Goal: Information Seeking & Learning: Learn about a topic

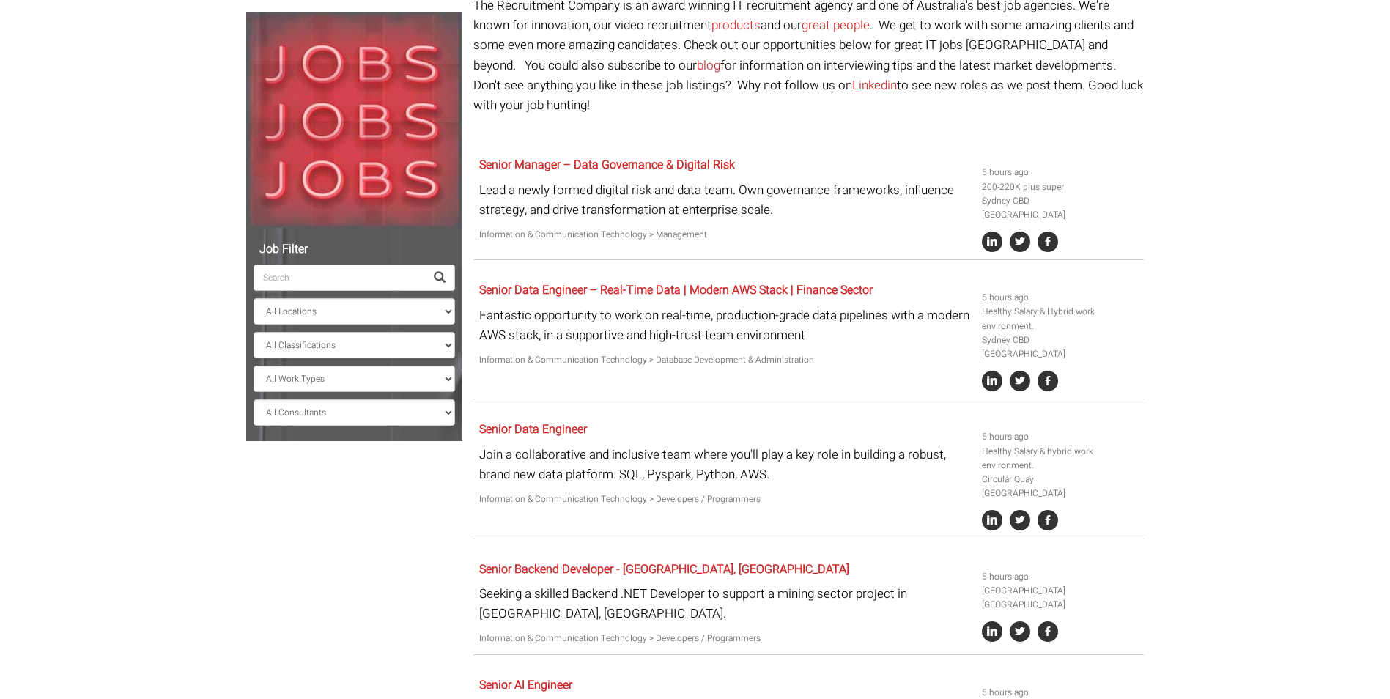
scroll to position [147, 0]
click at [341, 312] on select "All Locations [GEOGRAPHIC_DATA] [GEOGRAPHIC_DATA] [GEOGRAPHIC_DATA] [GEOGRAPHIC…" at bounding box center [353, 310] width 201 height 26
select select "[GEOGRAPHIC_DATA]"
click at [253, 297] on select "All Locations [GEOGRAPHIC_DATA] [GEOGRAPHIC_DATA] [GEOGRAPHIC_DATA] [GEOGRAPHIC…" at bounding box center [353, 310] width 201 height 26
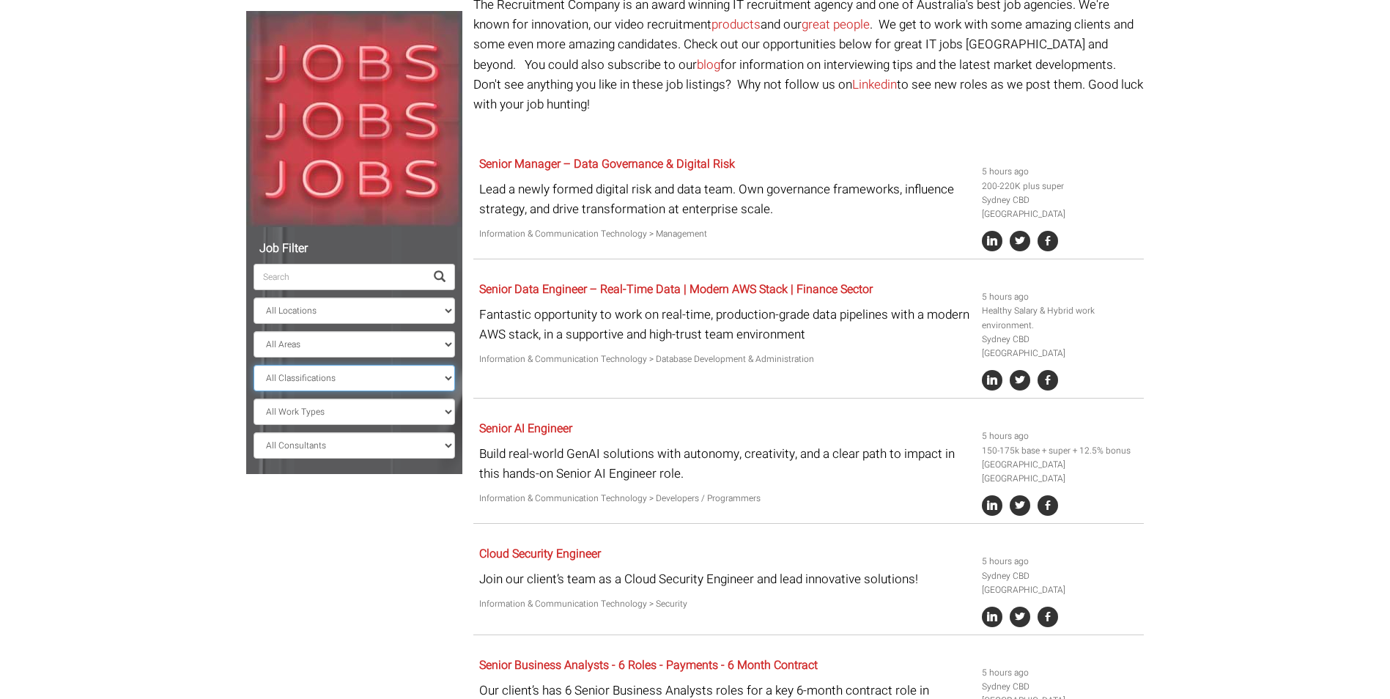
click at [323, 375] on select "All Classifications Banking & Financial Services Information & Communication Te…" at bounding box center [353, 378] width 201 height 26
select select "Banking & Financial Services"
click at [253, 365] on select "All Classifications Banking & Financial Services Information & Communication Te…" at bounding box center [353, 378] width 201 height 26
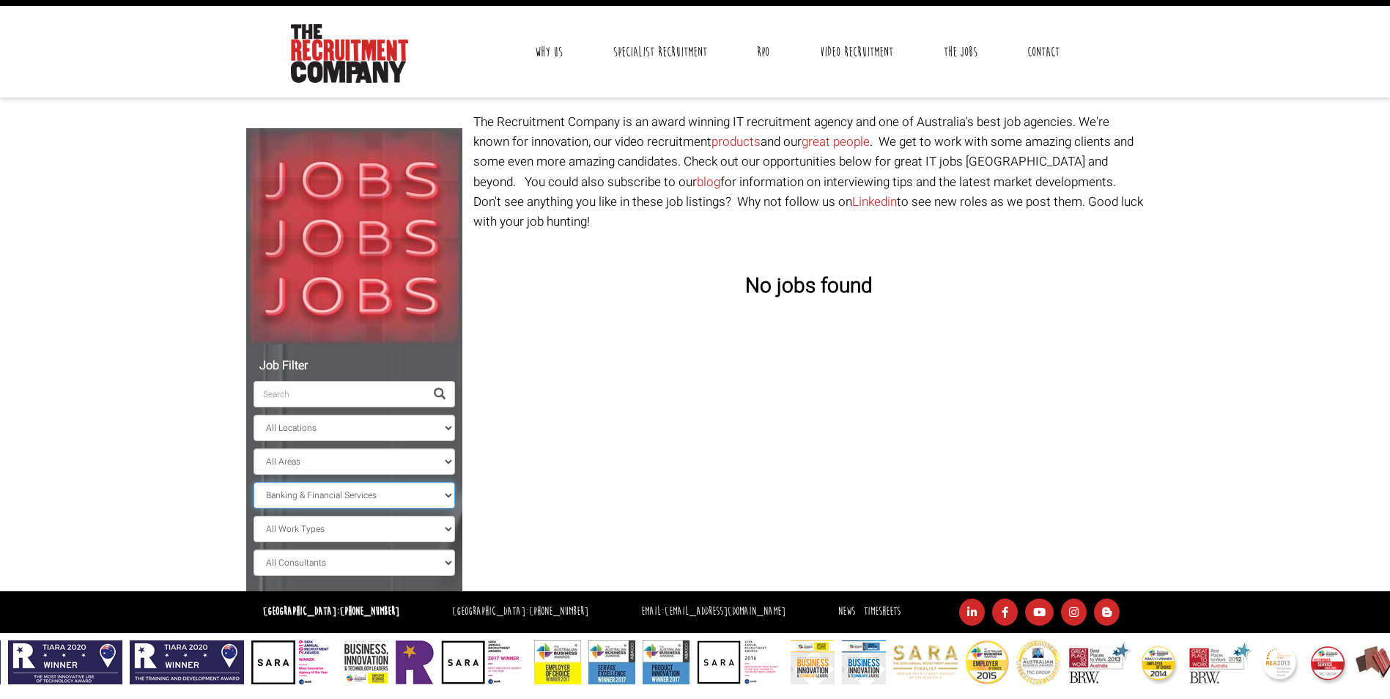
scroll to position [29, 0]
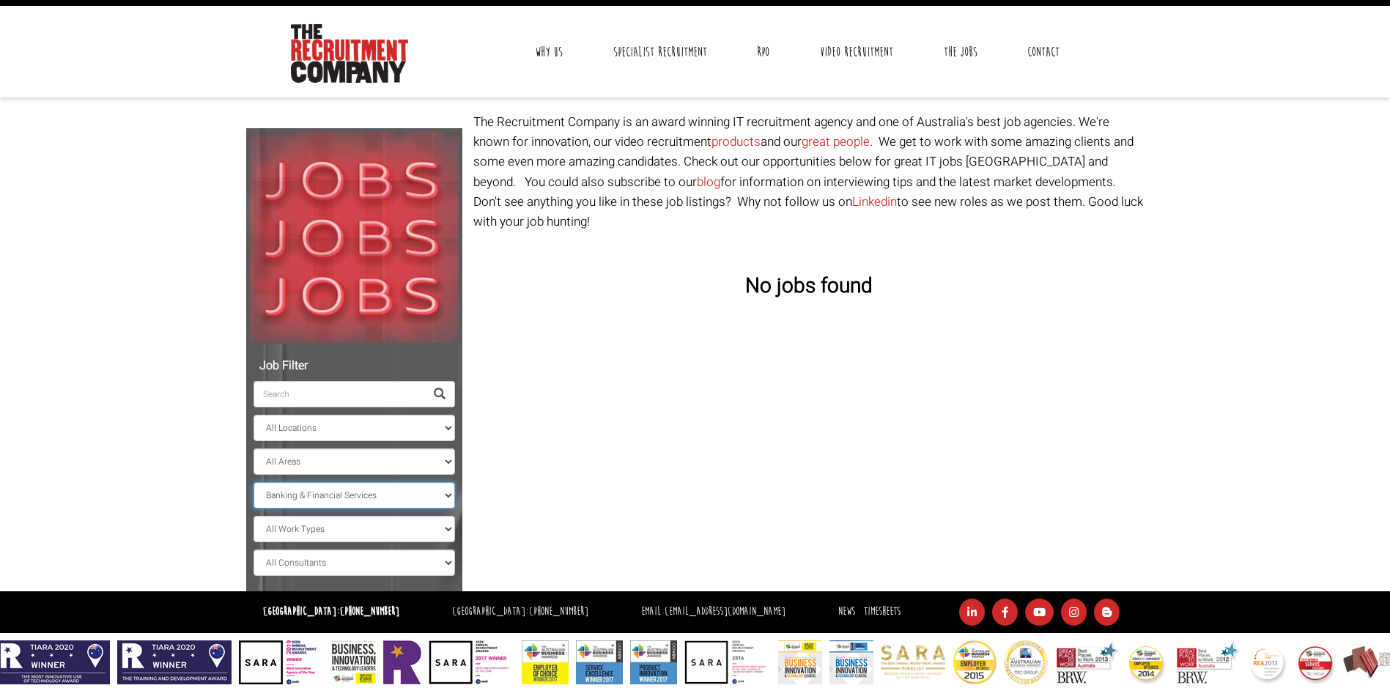
click at [374, 505] on select "All Classifications Banking & Financial Services Information & Communication Te…" at bounding box center [353, 495] width 201 height 26
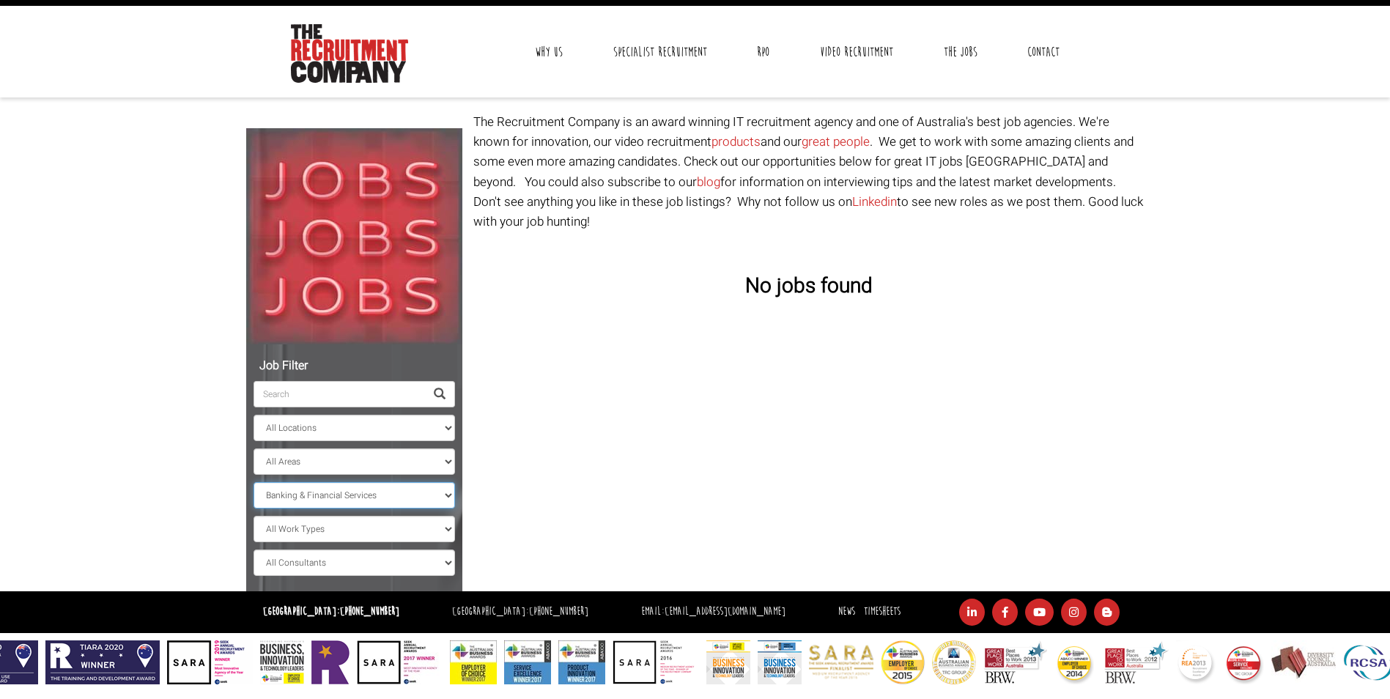
select select
click at [253, 482] on select "All Classifications Banking & Financial Services Information & Communication Te…" at bounding box center [353, 495] width 201 height 26
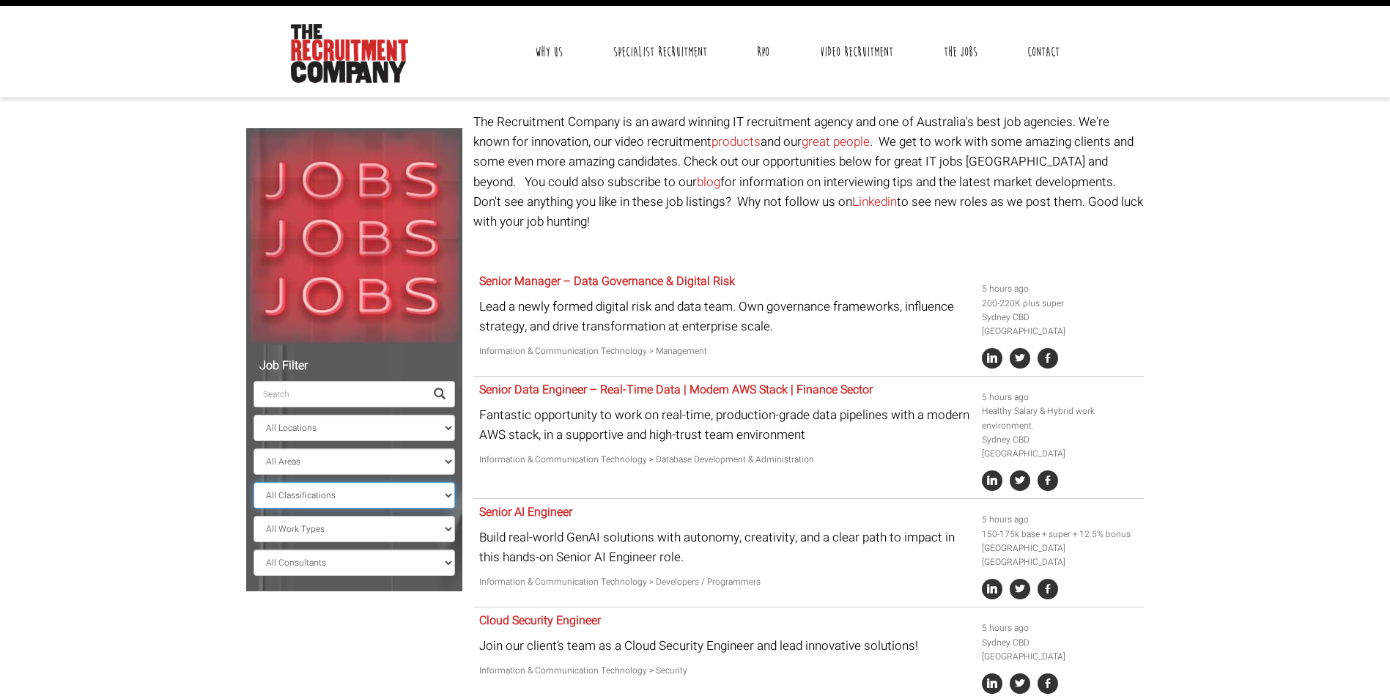
scroll to position [147, 0]
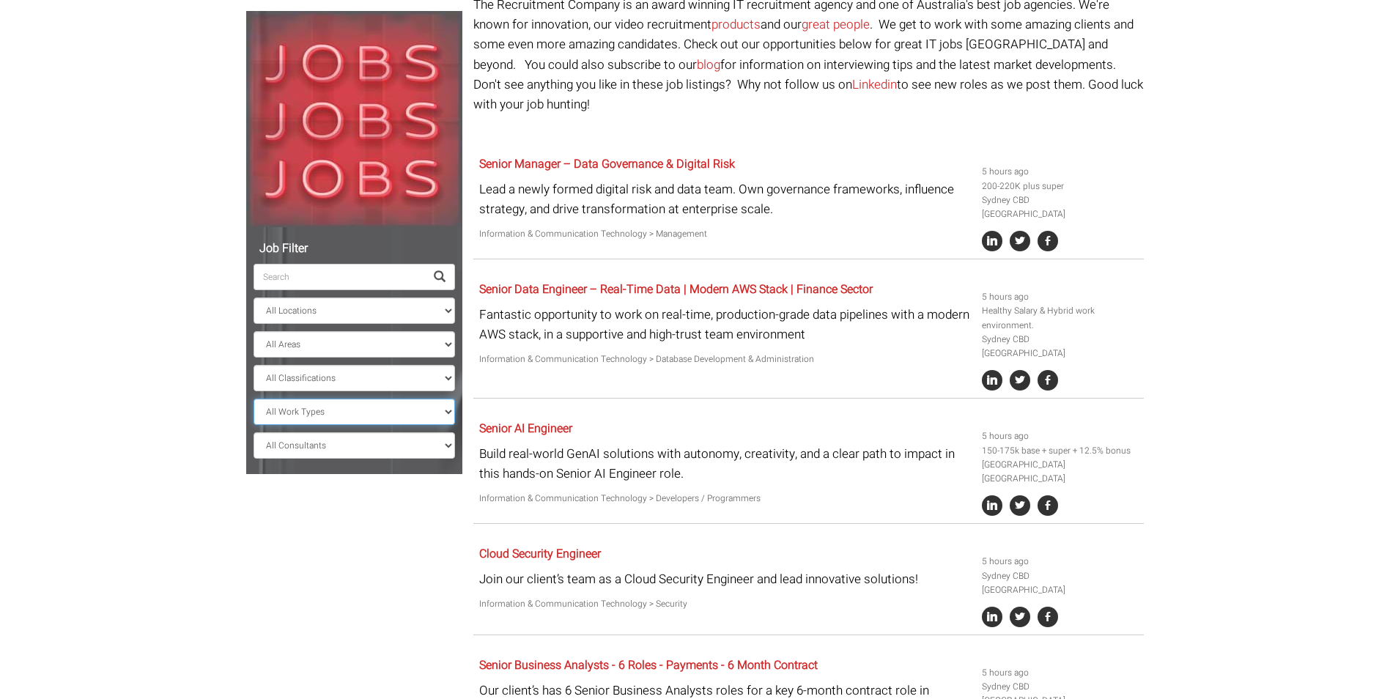
click at [427, 412] on select "All Work Types Full Time Part Time Casual Contract / Temp" at bounding box center [353, 412] width 201 height 26
drag, startPoint x: 200, startPoint y: 521, endPoint x: 326, endPoint y: 476, distance: 133.7
click at [200, 520] on body "[GEOGRAPHIC_DATA]: [PHONE_NUMBER] [GEOGRAPHIC_DATA]: [PHONE_NUMBER] Contractors…" at bounding box center [695, 414] width 1390 height 1122
click at [393, 449] on select "All Consultants [PERSON_NAME] - , Infrastructure, Cloud & DevOps, Contract [PER…" at bounding box center [353, 445] width 201 height 26
click at [326, 539] on div "Job Filter All Locations [GEOGRAPHIC_DATA] [GEOGRAPHIC_DATA] [GEOGRAPHIC_DATA] …" at bounding box center [694, 439] width 919 height 888
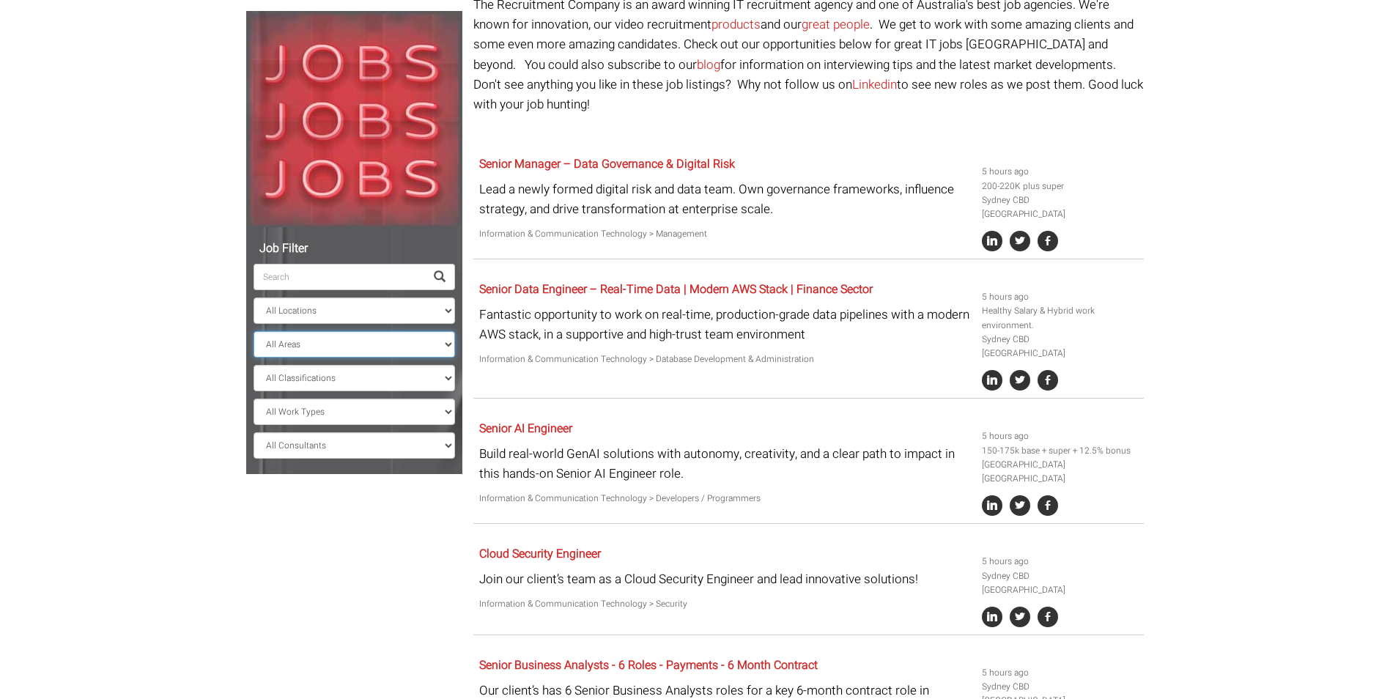
click at [356, 342] on select "All Areas [GEOGRAPHIC_DATA]" at bounding box center [353, 344] width 201 height 26
select select "[GEOGRAPHIC_DATA]"
click at [253, 331] on select "All Areas [GEOGRAPHIC_DATA]" at bounding box center [353, 344] width 201 height 26
click at [336, 281] on input "search" at bounding box center [338, 277] width 171 height 26
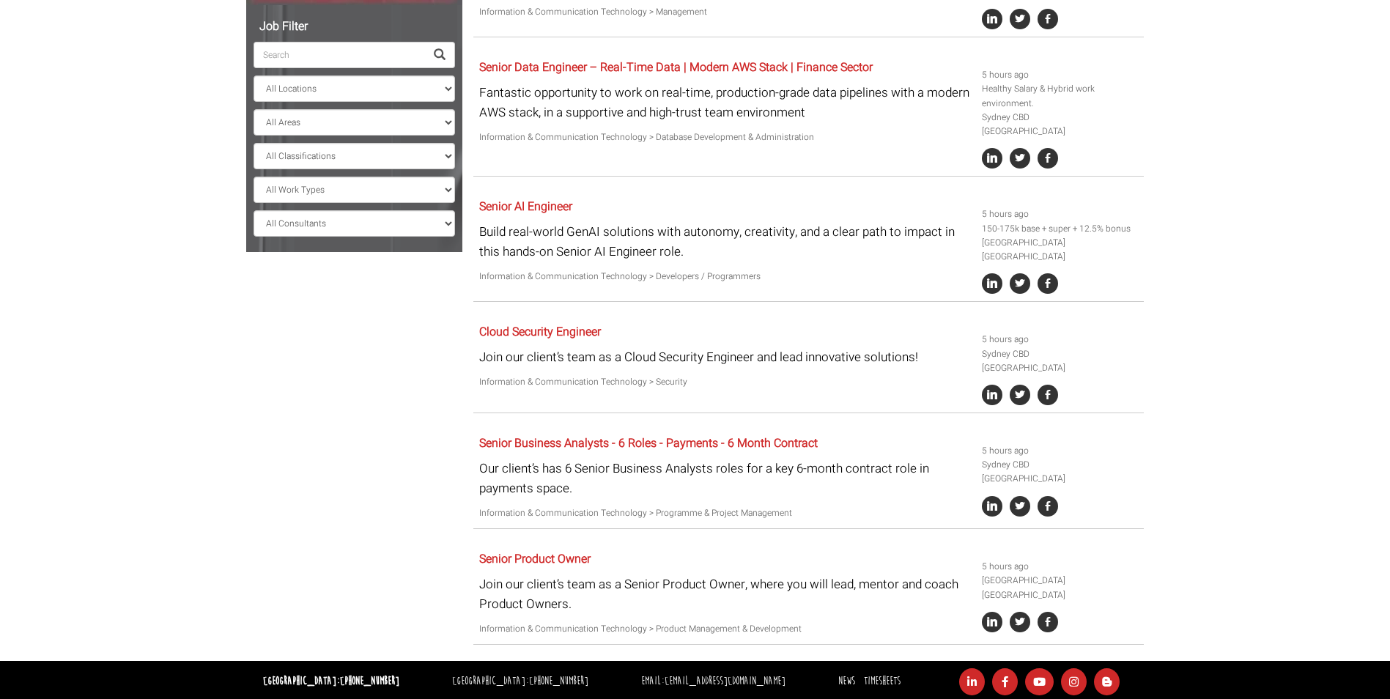
scroll to position [345, 0]
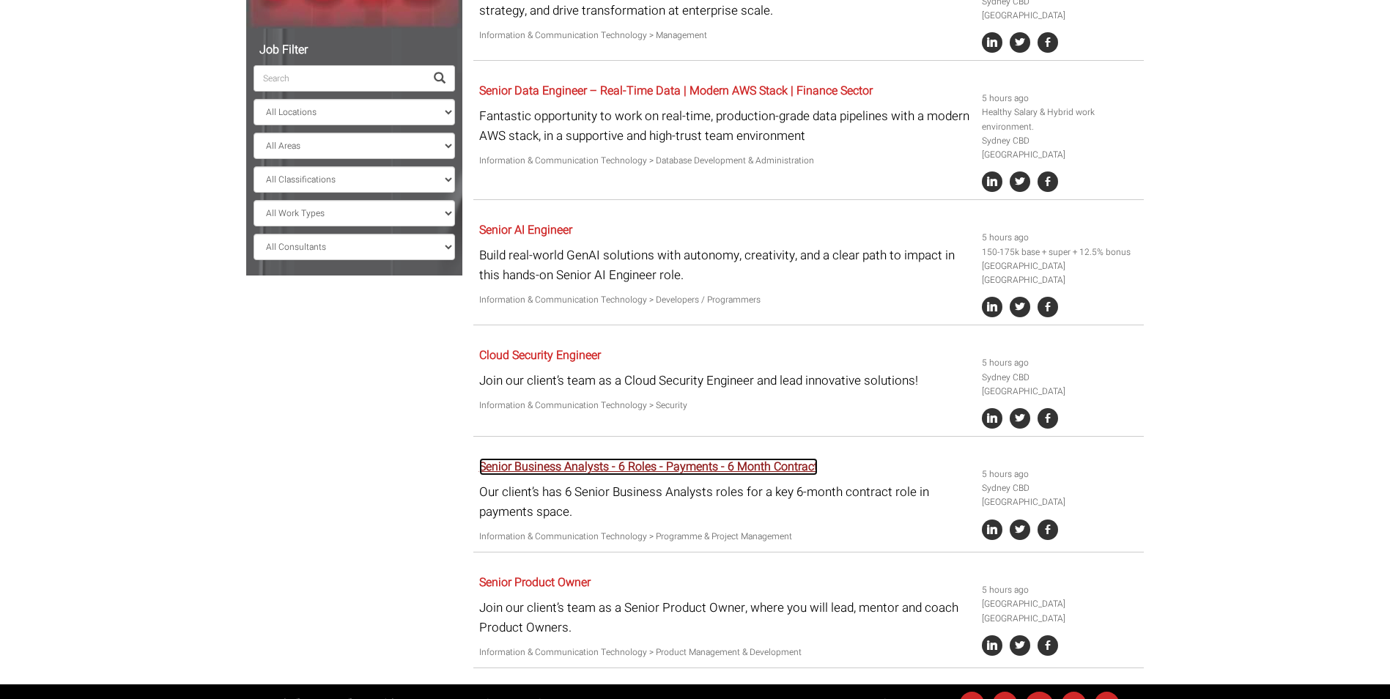
click at [738, 458] on link "Senior Business Analysts - 6 Roles - Payments - 6 Month Contract" at bounding box center [648, 467] width 338 height 18
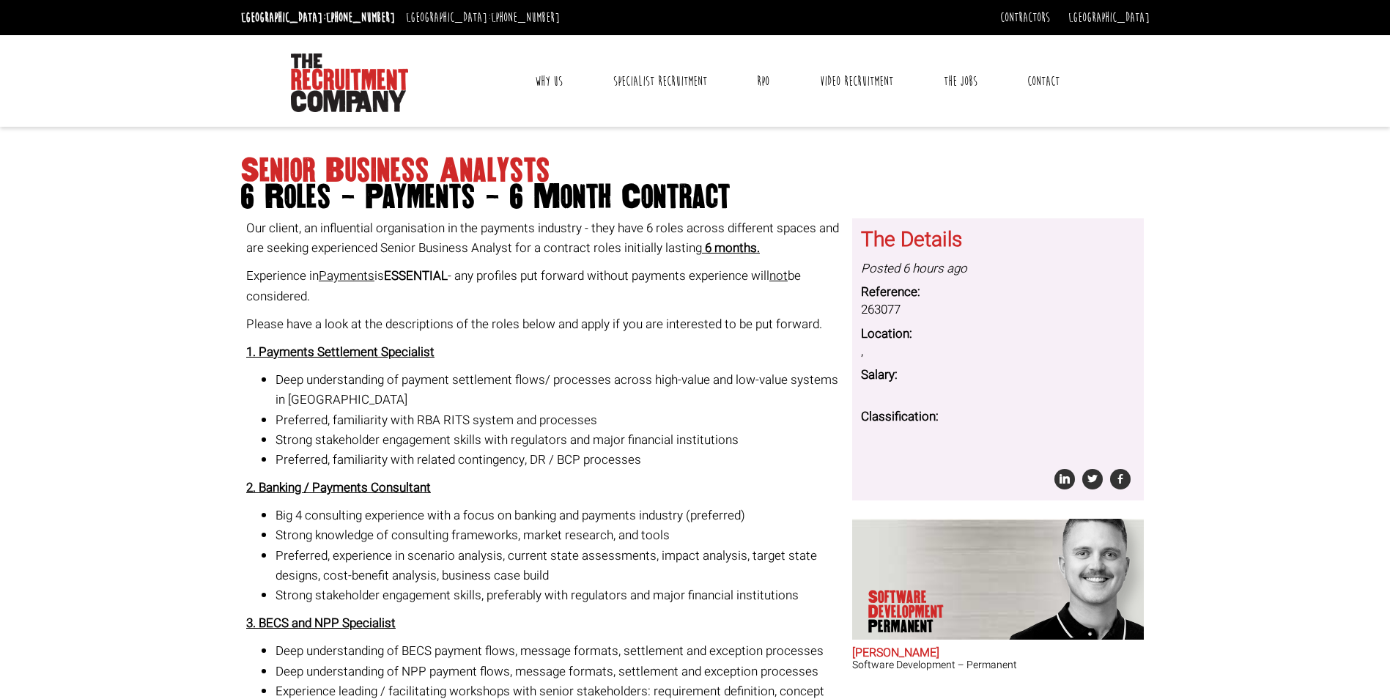
click at [1277, 461] on body "[GEOGRAPHIC_DATA]: [PHONE_NUMBER] [GEOGRAPHIC_DATA]: [PHONE_NUMBER] Contractors…" at bounding box center [695, 680] width 1390 height 1361
